Goal: Task Accomplishment & Management: Manage account settings

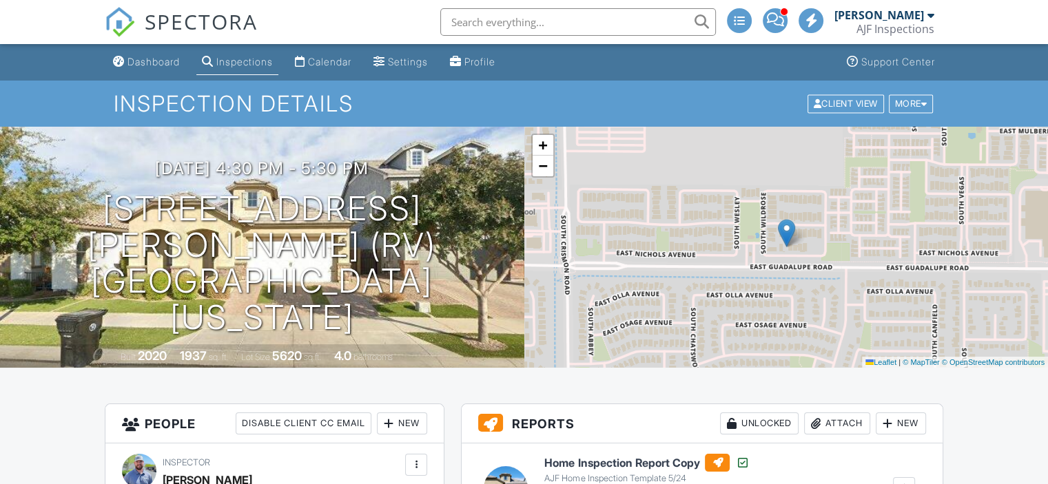
drag, startPoint x: 339, startPoint y: 60, endPoint x: 331, endPoint y: 65, distance: 9.6
click at [338, 61] on div "Calendar" at bounding box center [329, 62] width 43 height 12
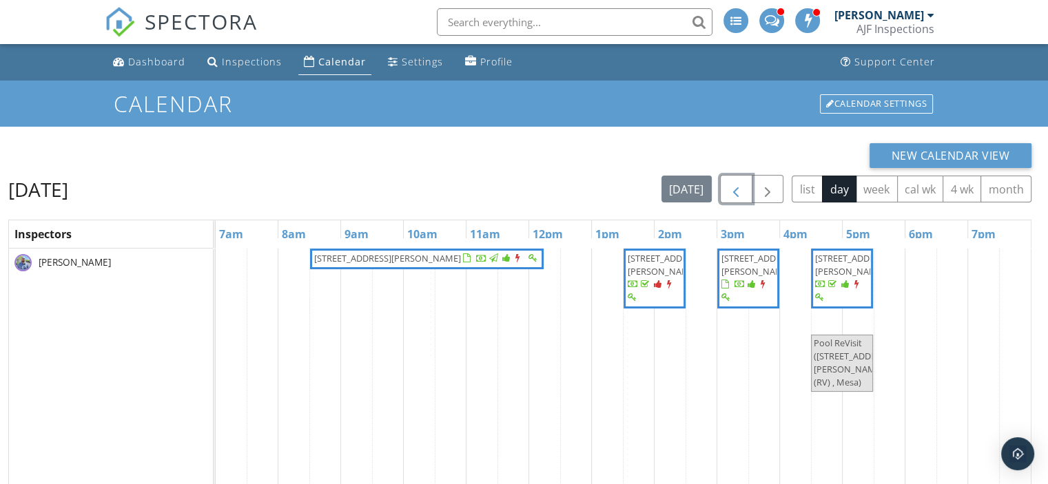
click at [737, 189] on span "button" at bounding box center [736, 189] width 17 height 17
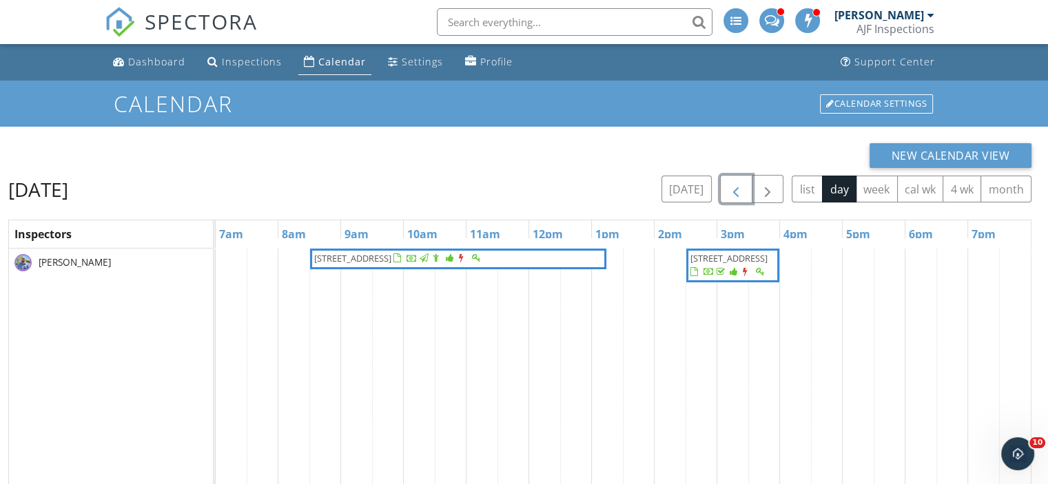
click at [347, 263] on span "8230 N Mockingbird Ln, Paradise Valley 85253" at bounding box center [352, 258] width 77 height 12
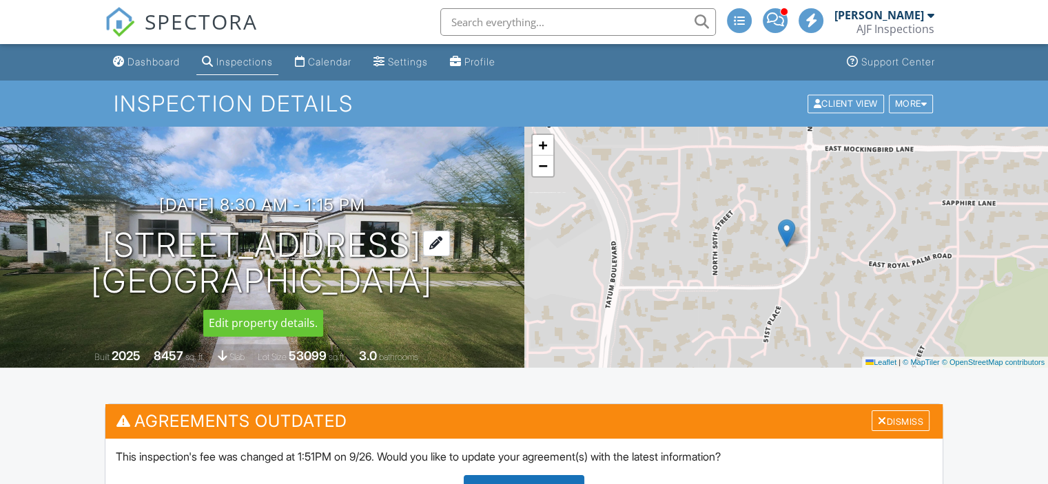
drag, startPoint x: 138, startPoint y: 228, endPoint x: 464, endPoint y: 243, distance: 326.2
click at [464, 243] on div "[DATE] 8:30 am - 1:15 pm [STREET_ADDRESS] [GEOGRAPHIC_DATA]" at bounding box center [262, 248] width 524 height 104
copy h1 "[STREET_ADDRESS]"
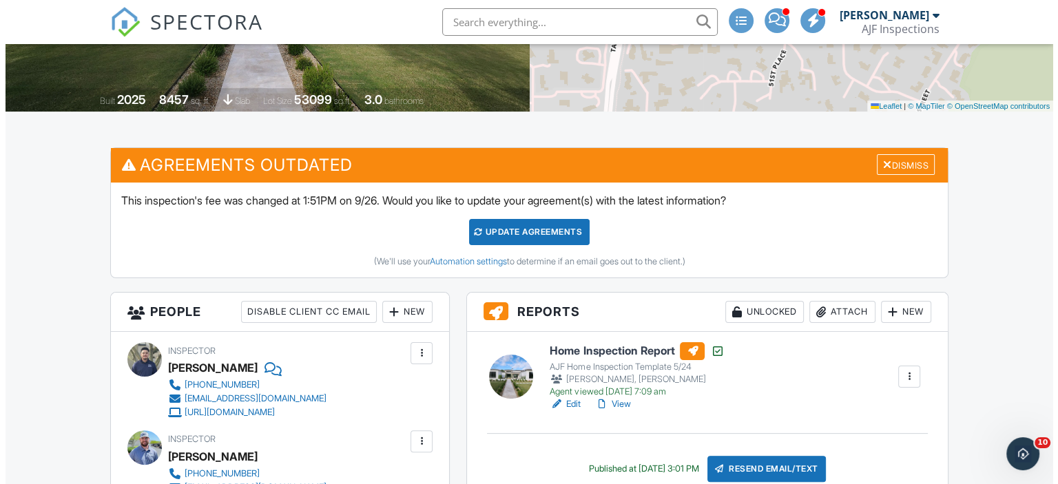
scroll to position [276, 0]
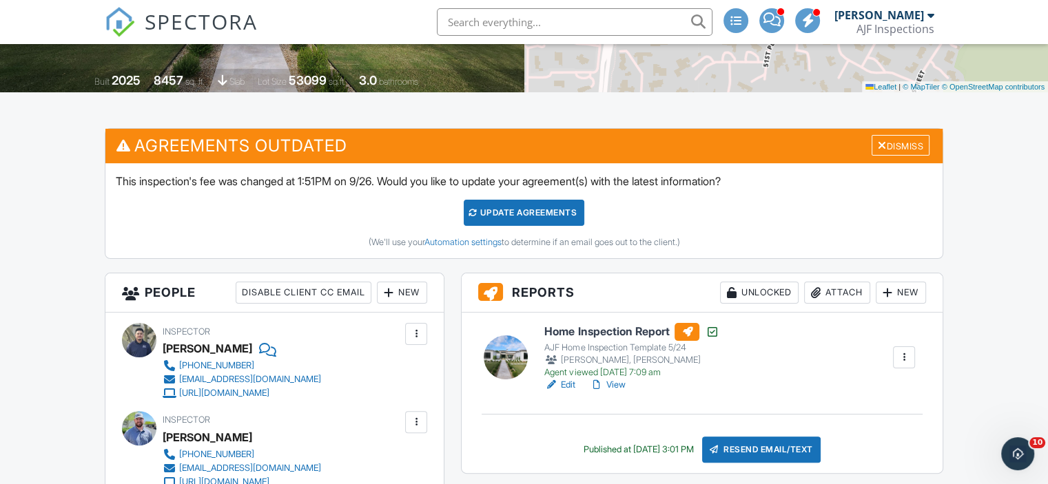
click at [834, 291] on div "Attach" at bounding box center [837, 293] width 66 height 22
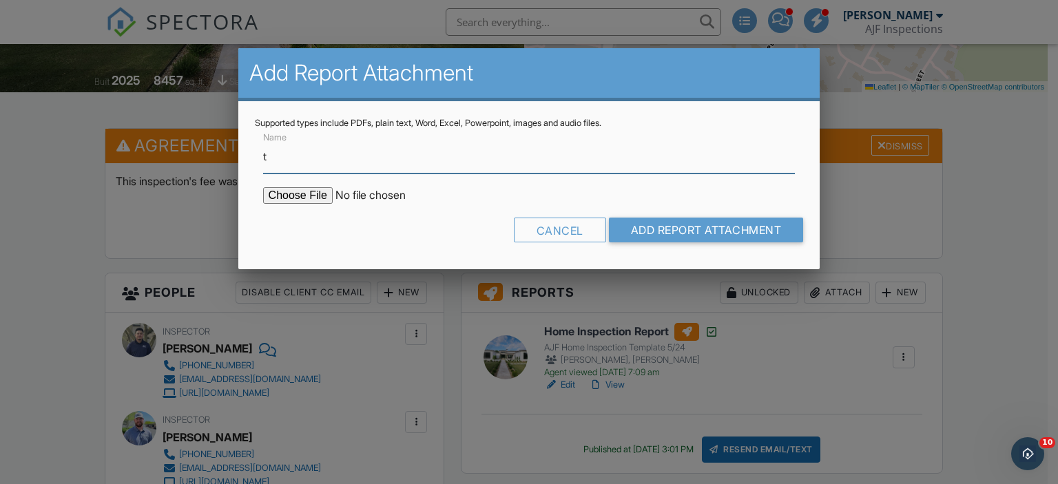
type input "Termite Report"
click at [298, 189] on input "file" at bounding box center [380, 195] width 234 height 17
type input "C:\fakepath\Sent_WDIIR Inspection NO Evide.pdf"
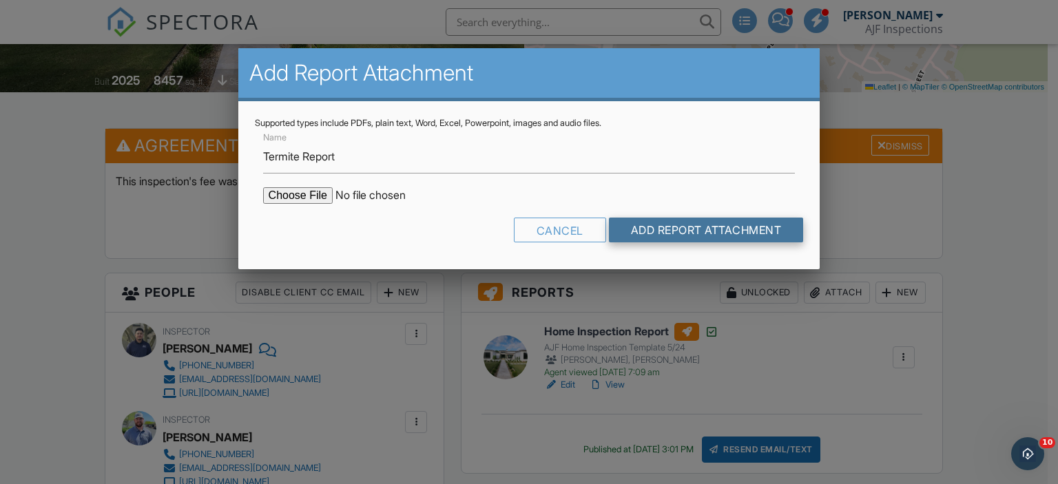
click at [689, 230] on input "Add Report Attachment" at bounding box center [706, 230] width 195 height 25
